Goal: Task Accomplishment & Management: Manage account settings

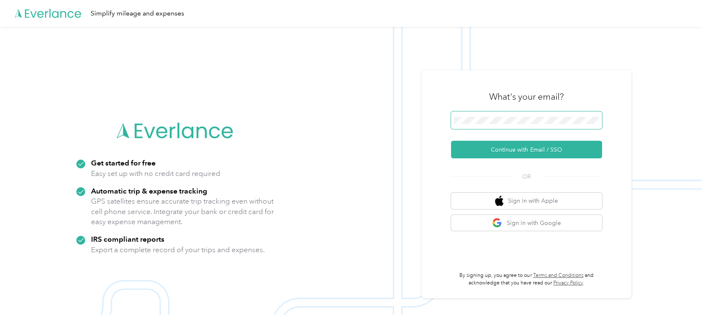
click at [508, 125] on span at bounding box center [526, 121] width 151 height 18
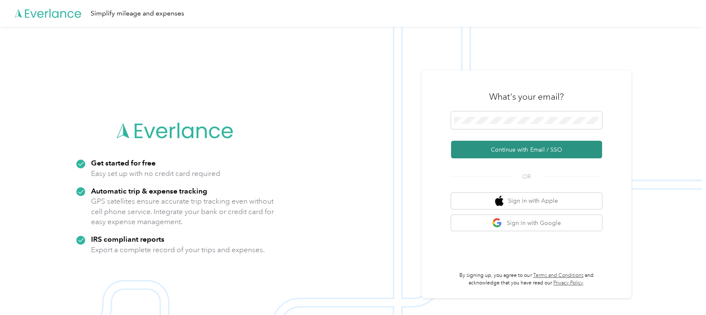
click at [506, 148] on button "Continue with Email / SSO" at bounding box center [526, 150] width 151 height 18
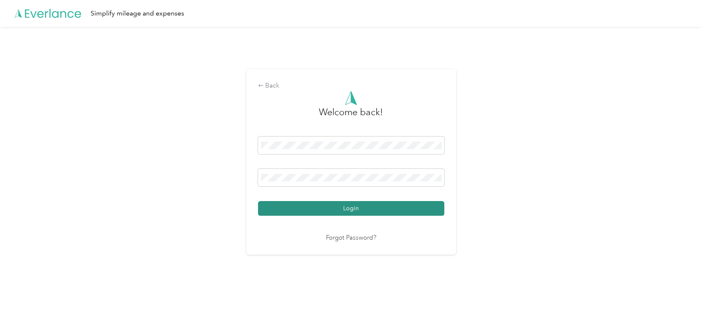
click at [390, 208] on button "Login" at bounding box center [351, 208] width 186 height 15
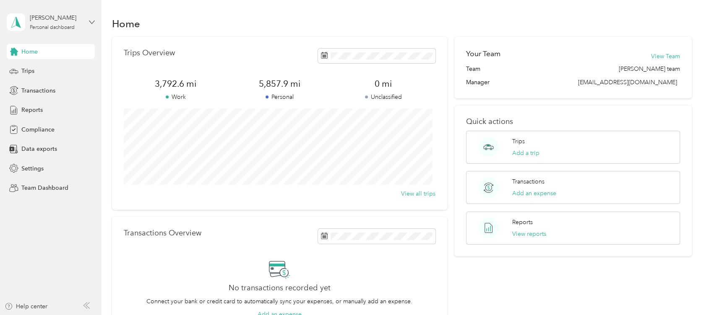
click at [94, 23] on icon at bounding box center [92, 22] width 6 height 6
click at [93, 20] on icon at bounding box center [92, 22] width 6 height 6
click at [29, 112] on span "Reports" at bounding box center [31, 110] width 21 height 9
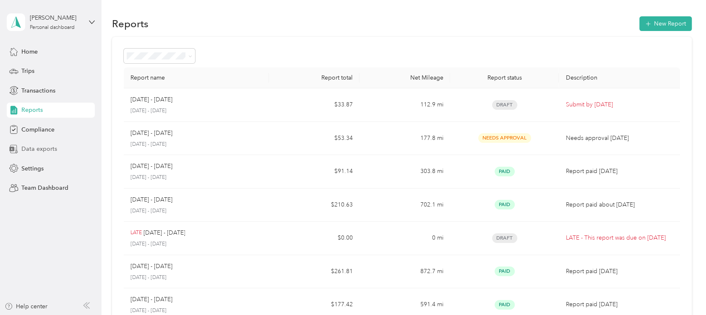
click at [51, 151] on span "Data exports" at bounding box center [39, 149] width 36 height 9
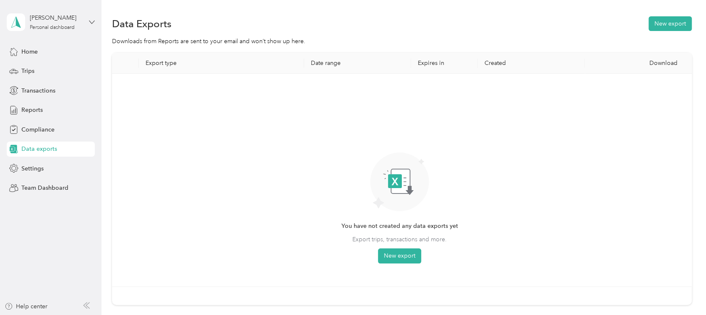
click at [91, 19] on icon at bounding box center [92, 22] width 6 height 6
click at [52, 72] on div "Team dashboard" at bounding box center [95, 69] width 165 height 15
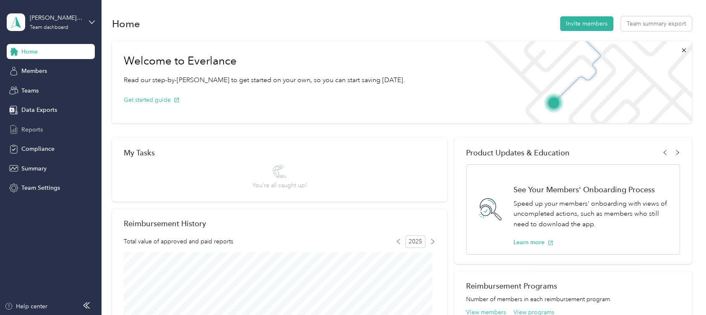
click at [37, 133] on span "Reports" at bounding box center [31, 129] width 21 height 9
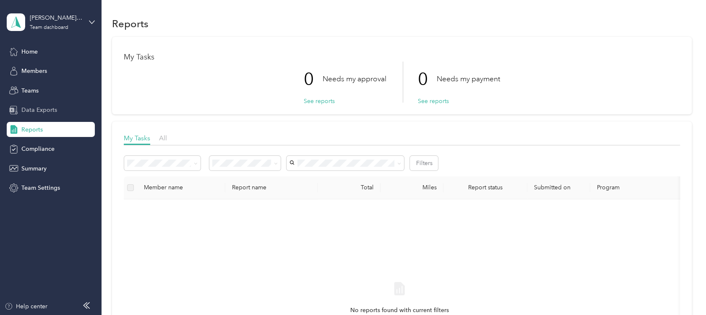
click at [47, 106] on span "Data Exports" at bounding box center [39, 110] width 36 height 9
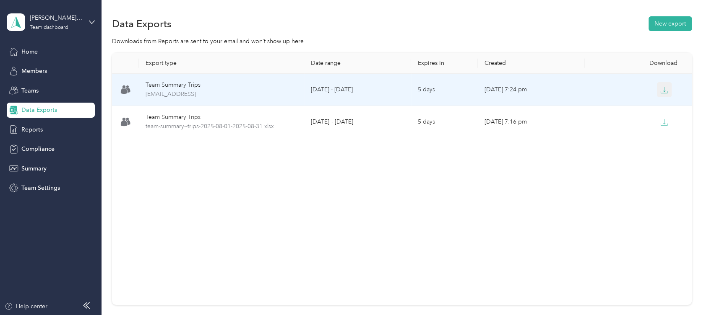
click at [664, 89] on button "button" at bounding box center [664, 89] width 15 height 15
